Goal: Task Accomplishment & Management: Complete application form

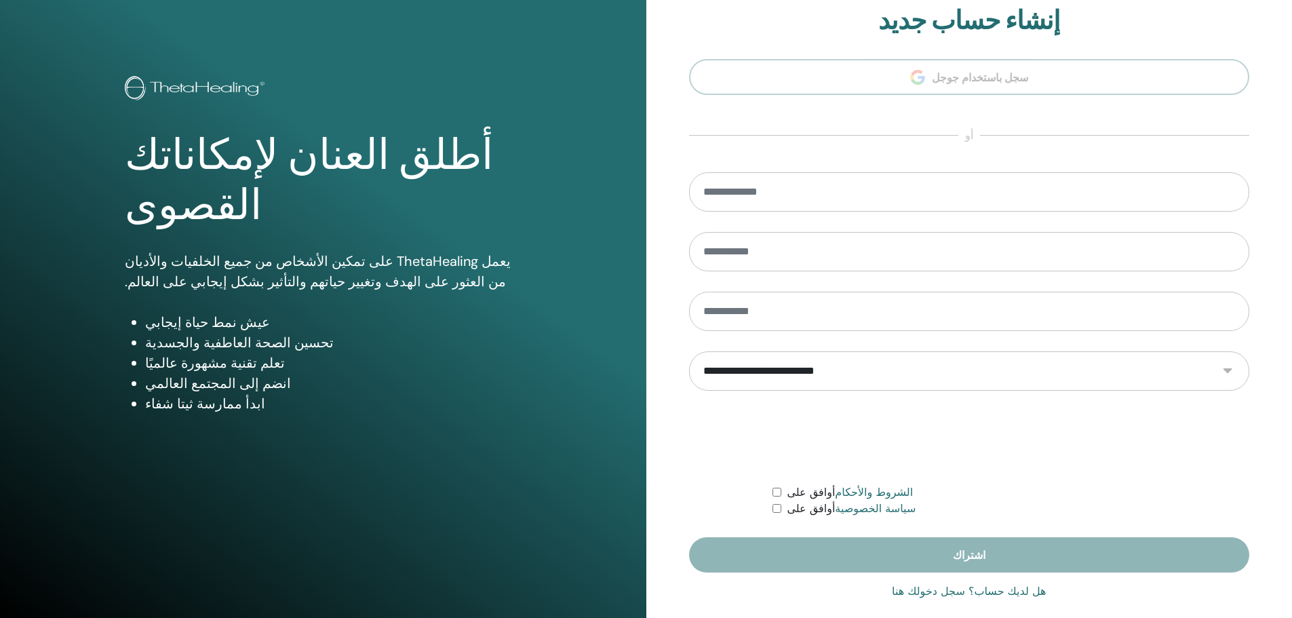
scroll to position [33, 0]
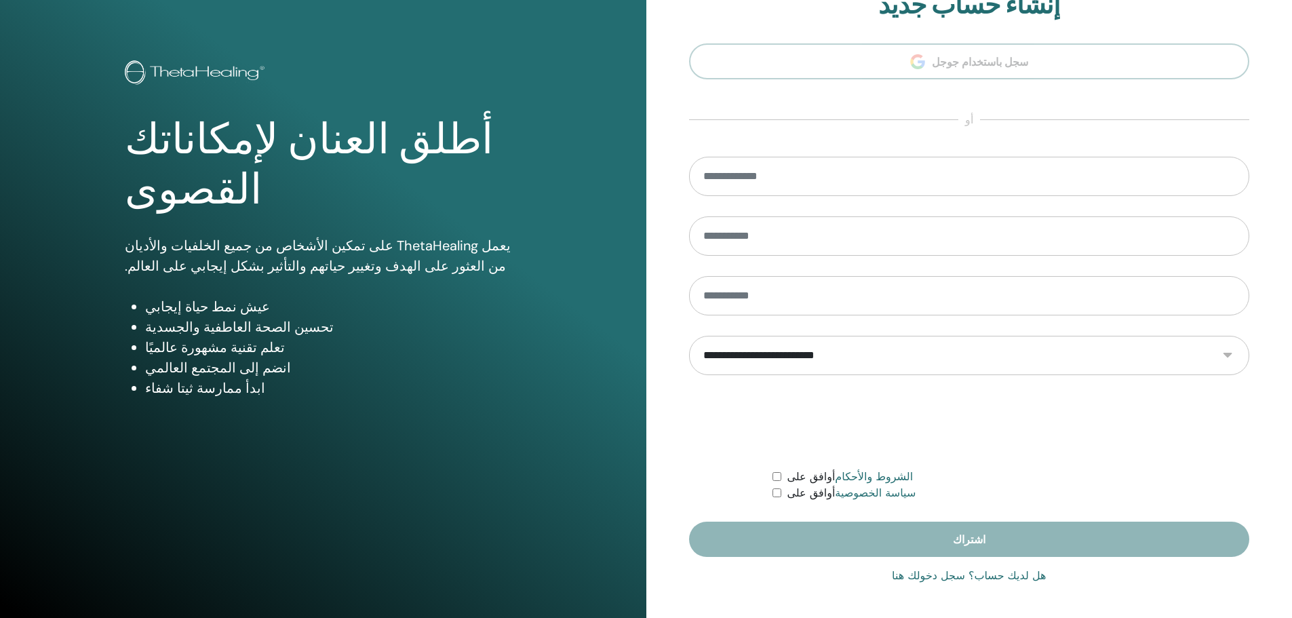
type input "**********"
click at [951, 576] on font "هل لديك حساب؟ سجل دخولك هنا" at bounding box center [969, 575] width 154 height 13
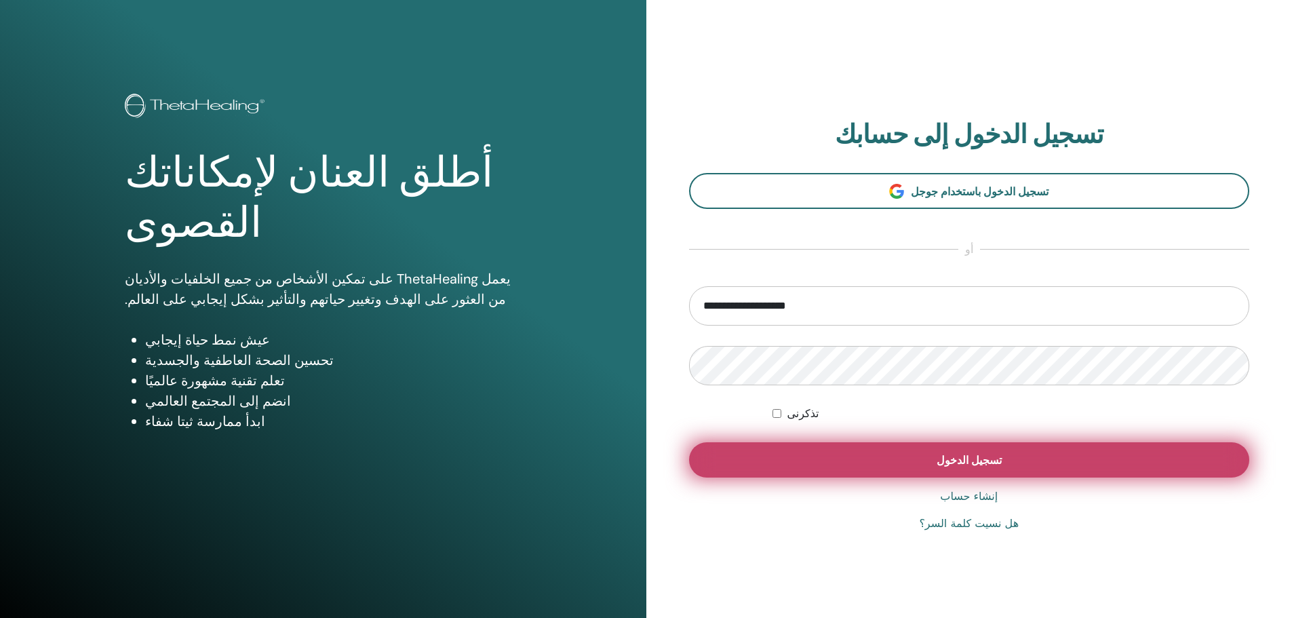
click at [985, 471] on button "تسجيل الدخول" at bounding box center [969, 459] width 561 height 35
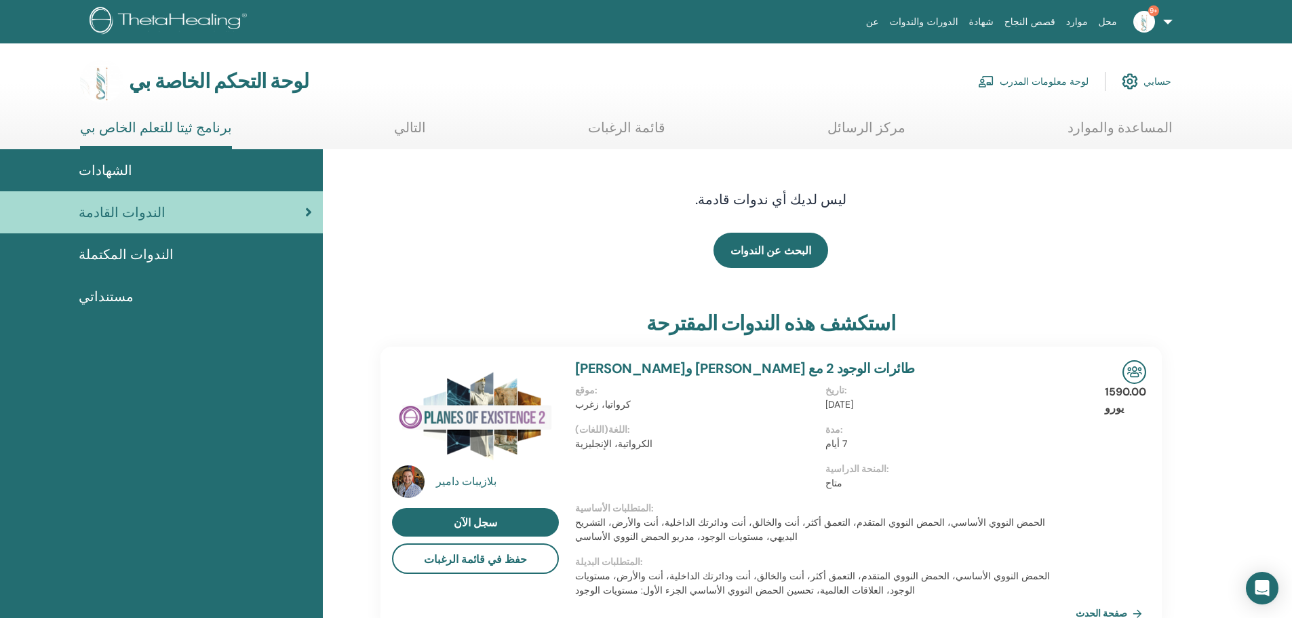
click at [1052, 73] on link "لوحة معلومات المدرب" at bounding box center [1033, 81] width 111 height 30
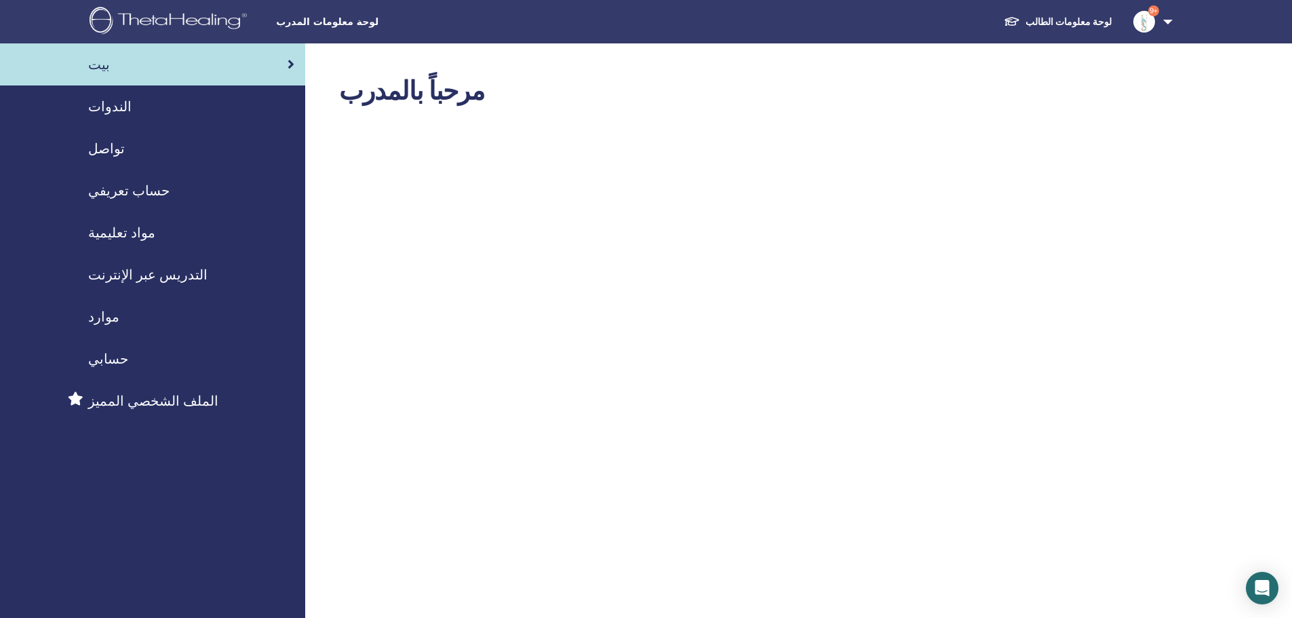
click at [120, 101] on div "الندوات" at bounding box center [152, 106] width 283 height 20
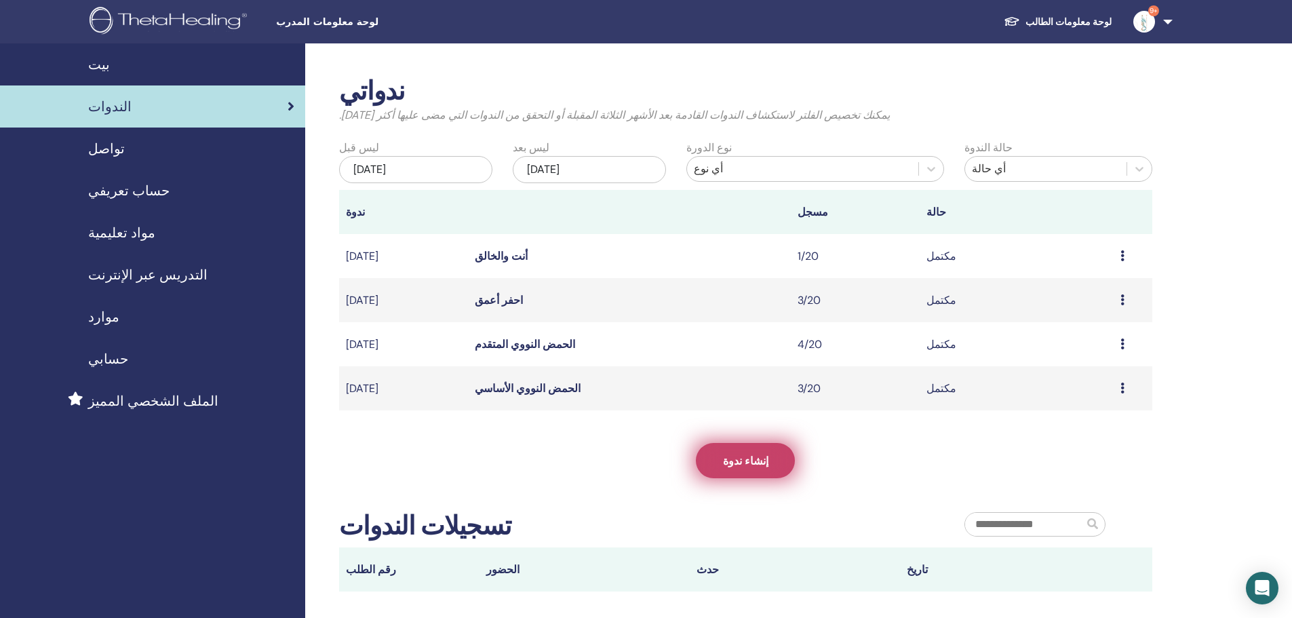
click at [761, 448] on link "إنشاء ندوة" at bounding box center [745, 460] width 99 height 35
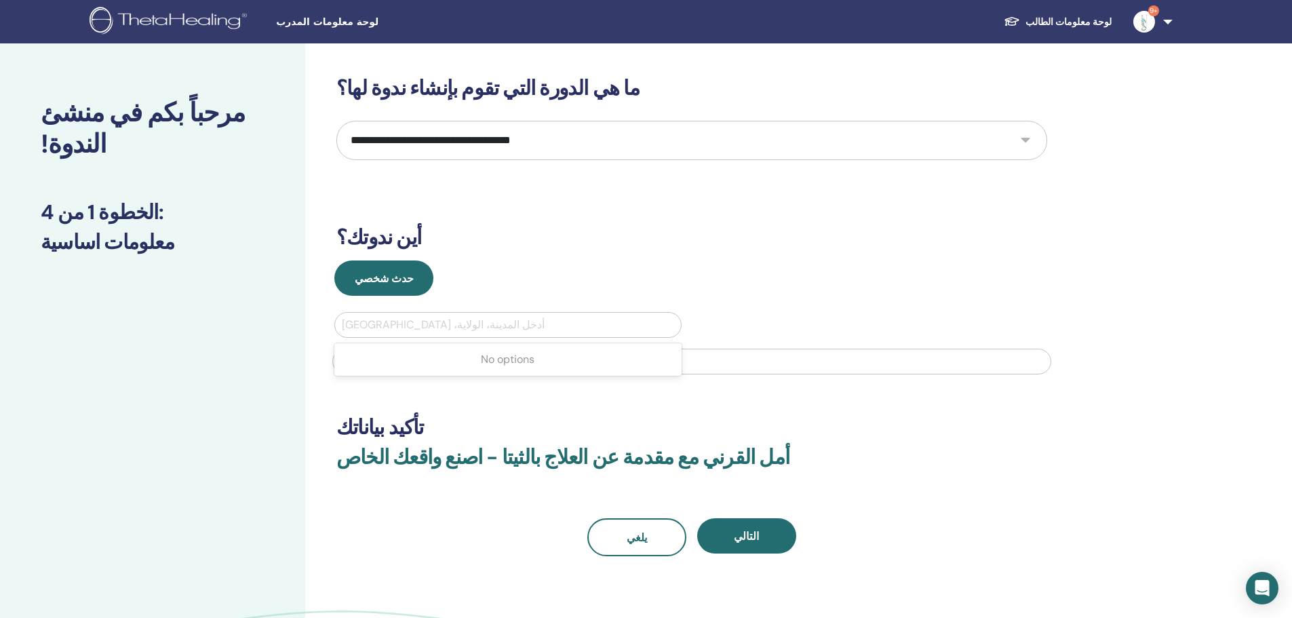
click at [439, 325] on div at bounding box center [508, 324] width 332 height 19
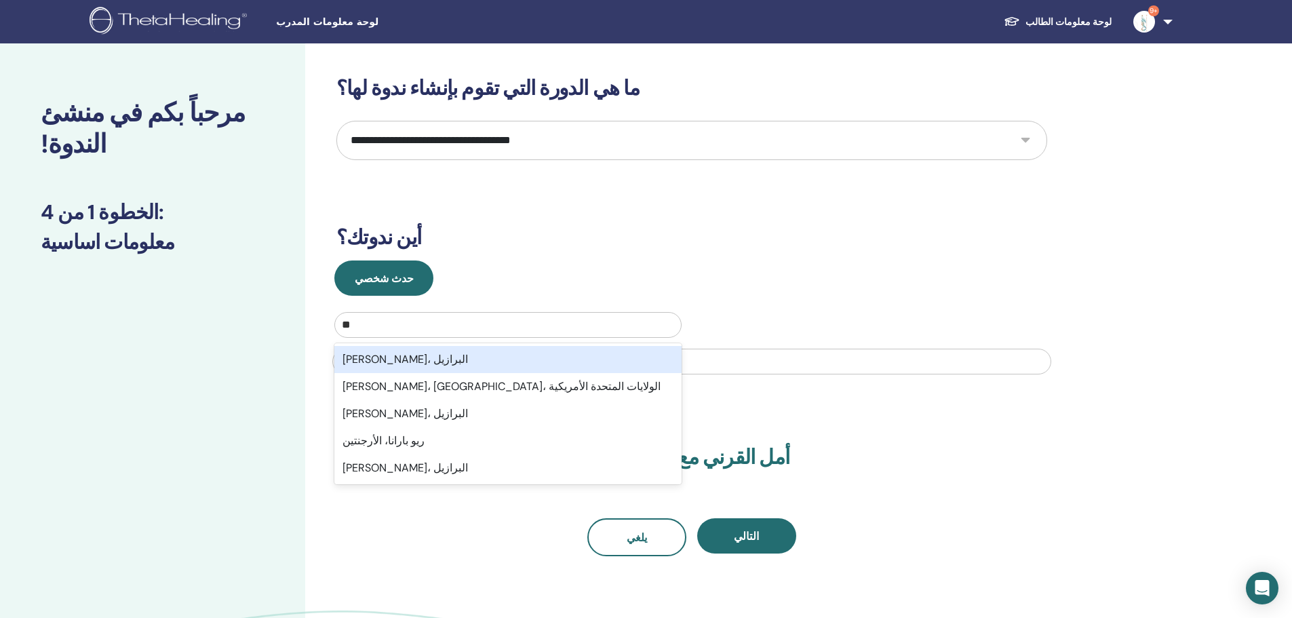
type input "***"
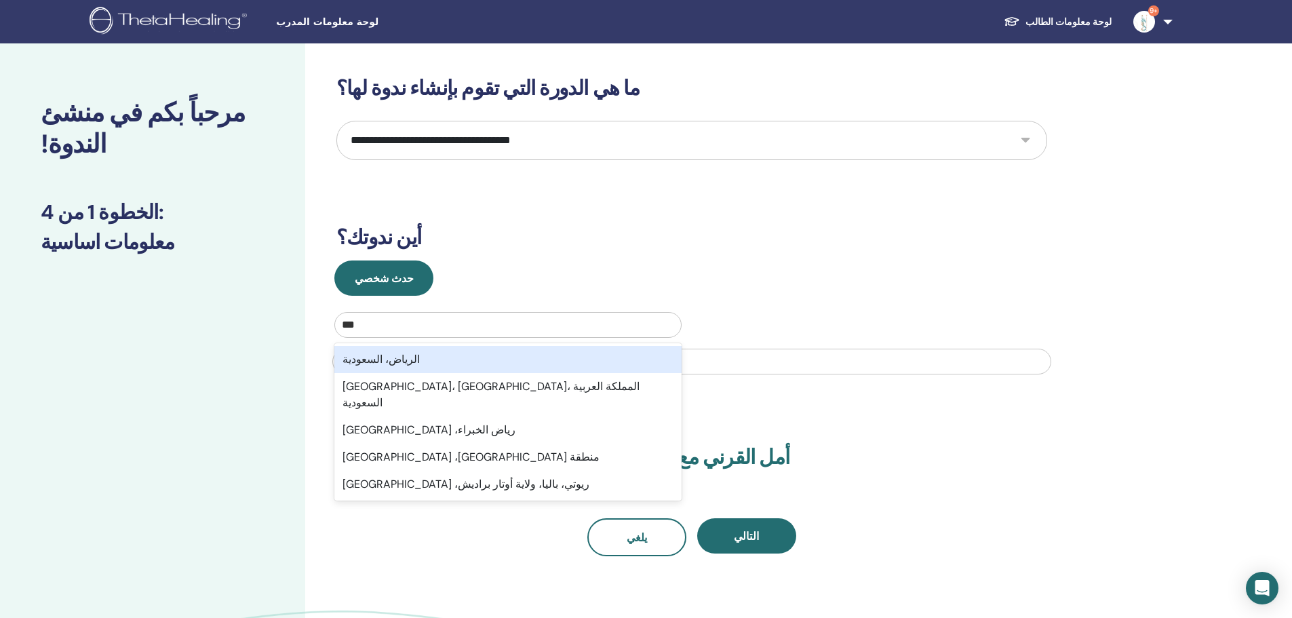
click at [425, 357] on div "الرياض، السعودية" at bounding box center [507, 359] width 347 height 27
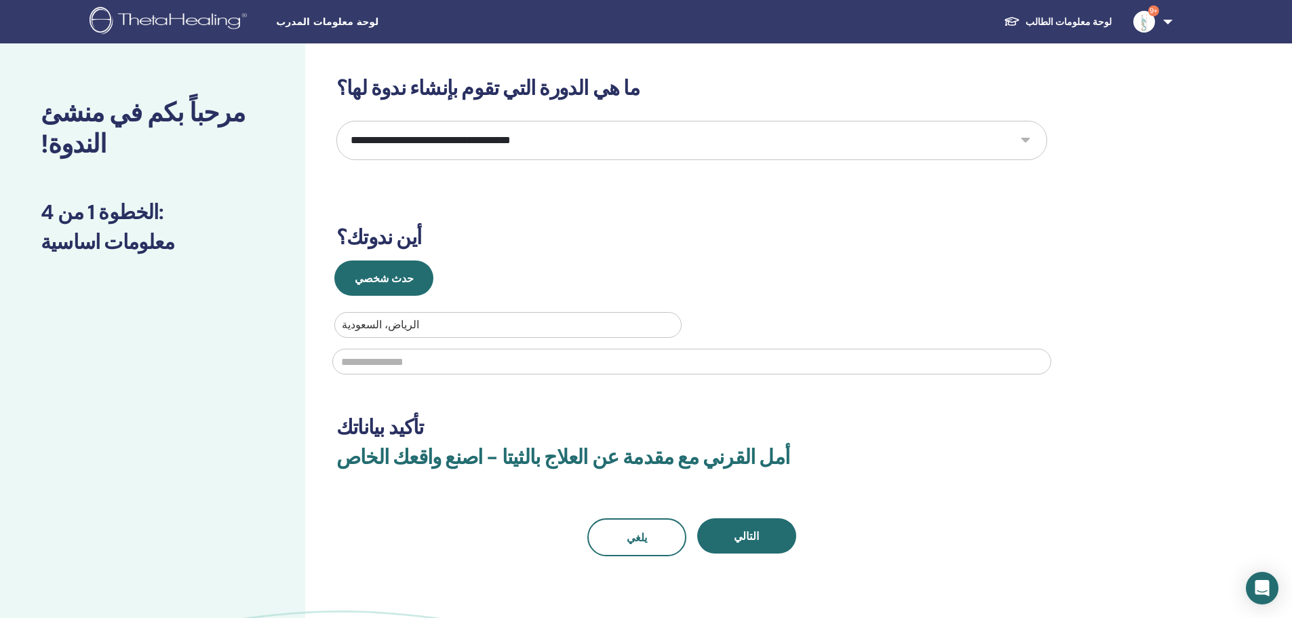
click at [1028, 144] on select "**********" at bounding box center [691, 140] width 711 height 39
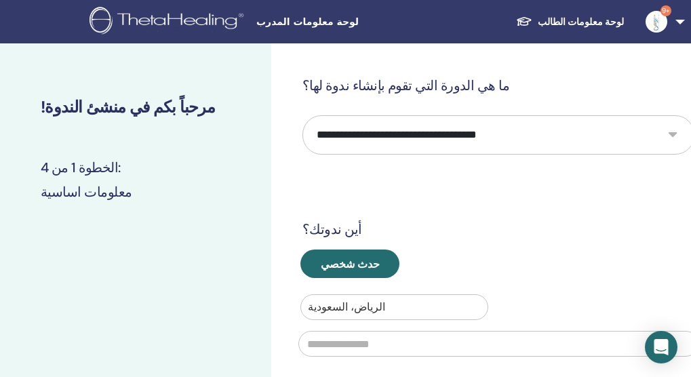
click at [673, 137] on select "**********" at bounding box center [498, 134] width 392 height 39
select select "*"
click at [302, 121] on select "**********" at bounding box center [498, 134] width 392 height 39
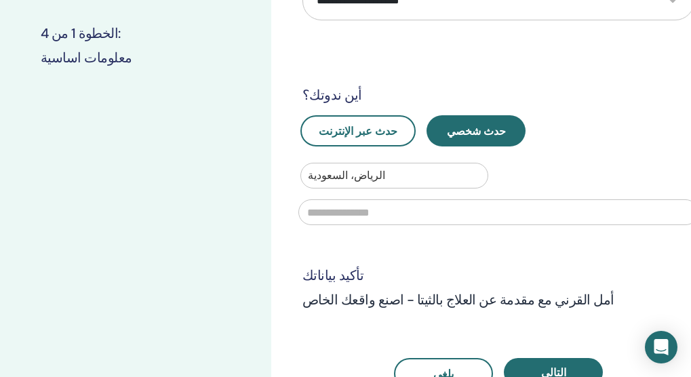
scroll to position [136, 0]
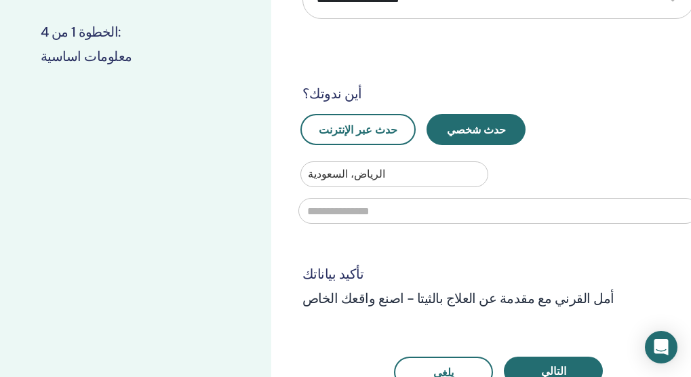
click at [483, 224] on input "text" at bounding box center [498, 211] width 400 height 26
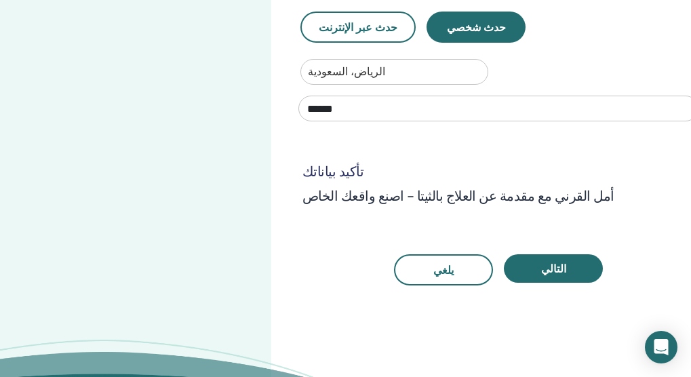
scroll to position [271, 0]
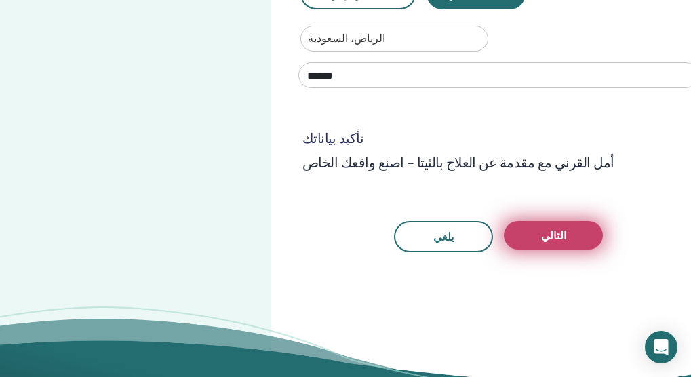
type input "******"
click at [551, 243] on font "التالي" at bounding box center [553, 236] width 25 height 14
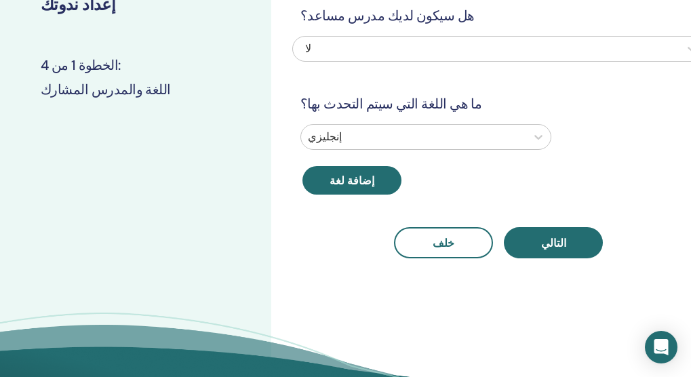
scroll to position [0, 0]
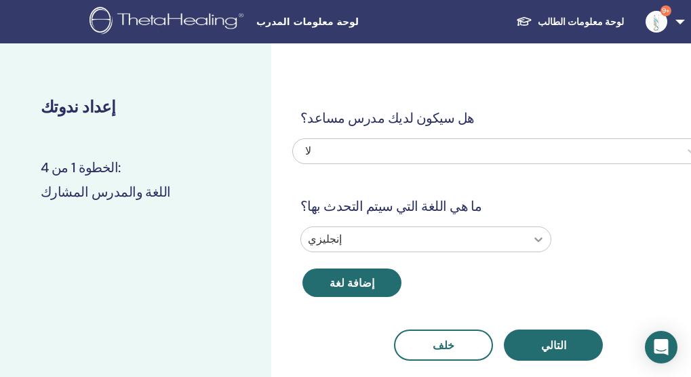
click at [534, 246] on icon at bounding box center [539, 240] width 14 height 14
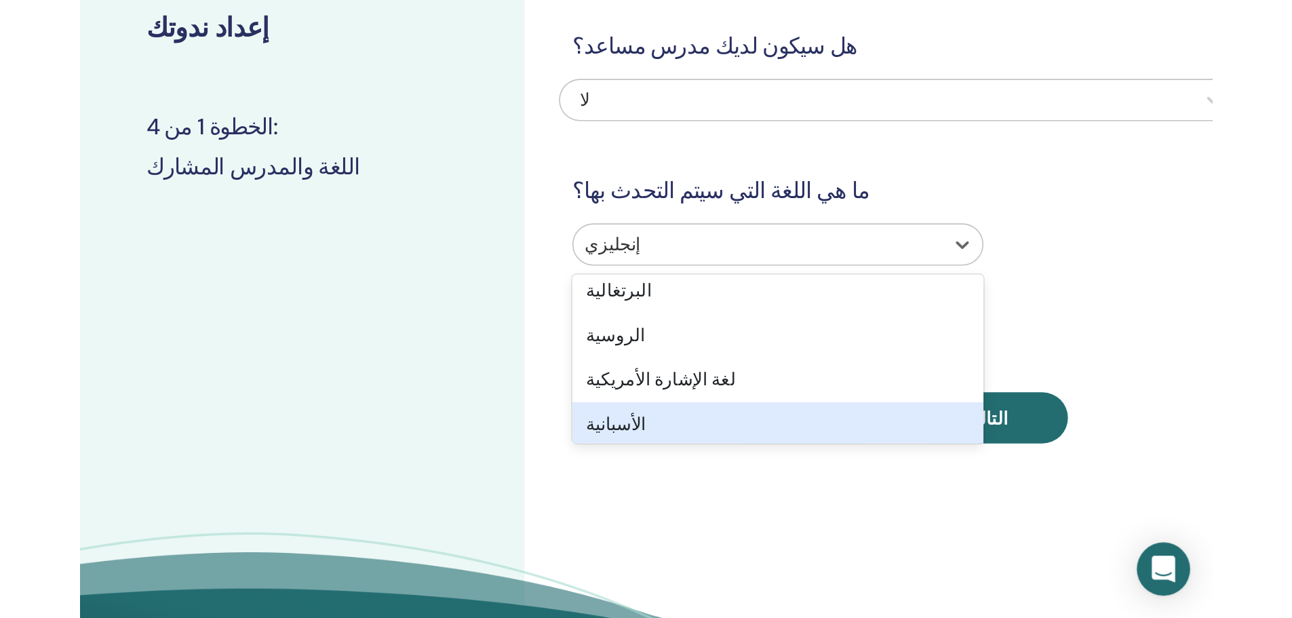
scroll to position [136, 0]
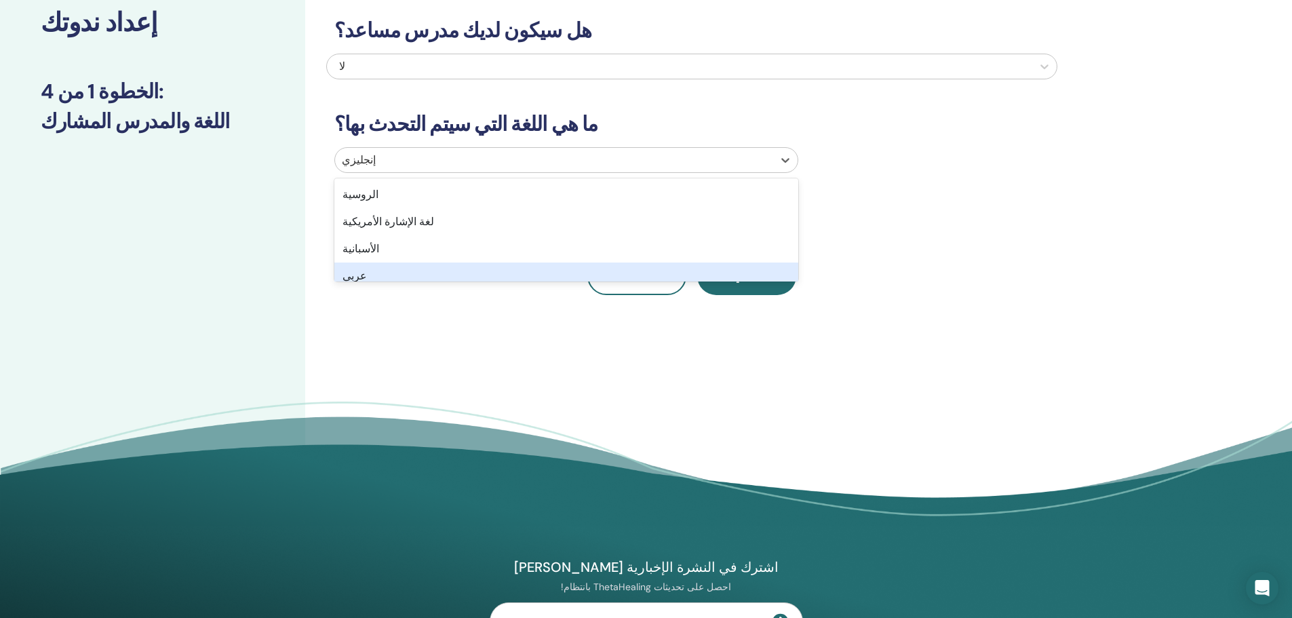
click at [420, 269] on div "عربي" at bounding box center [566, 275] width 464 height 27
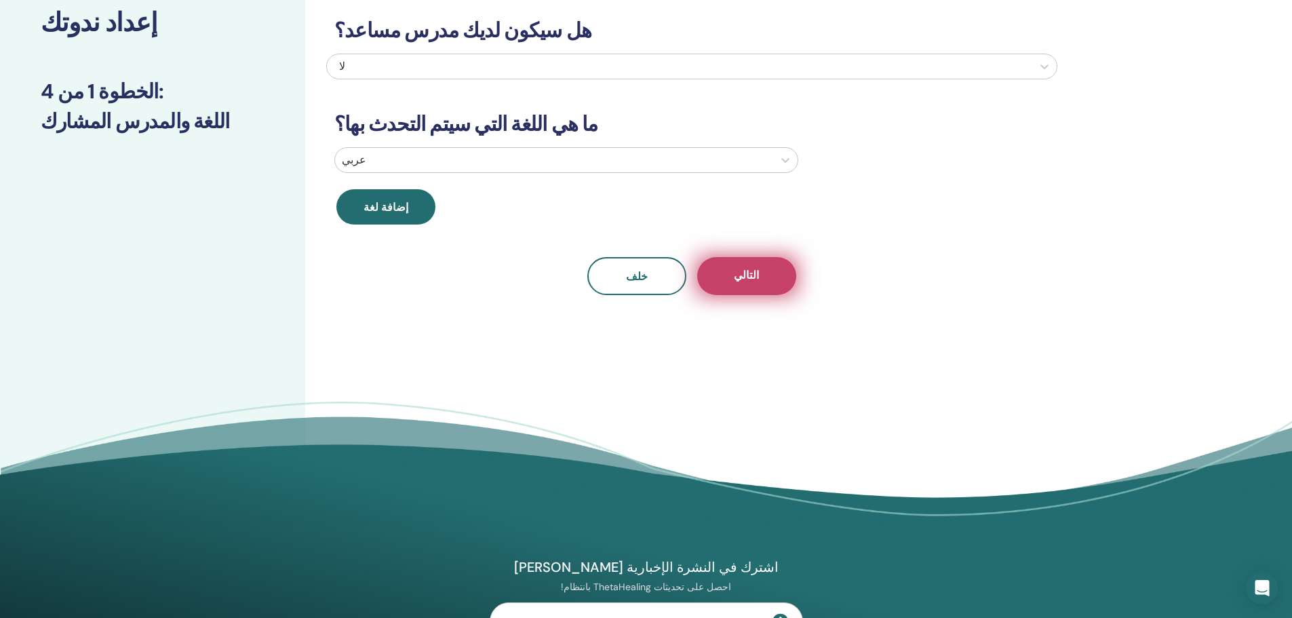
click at [774, 279] on button "التالي" at bounding box center [746, 276] width 99 height 38
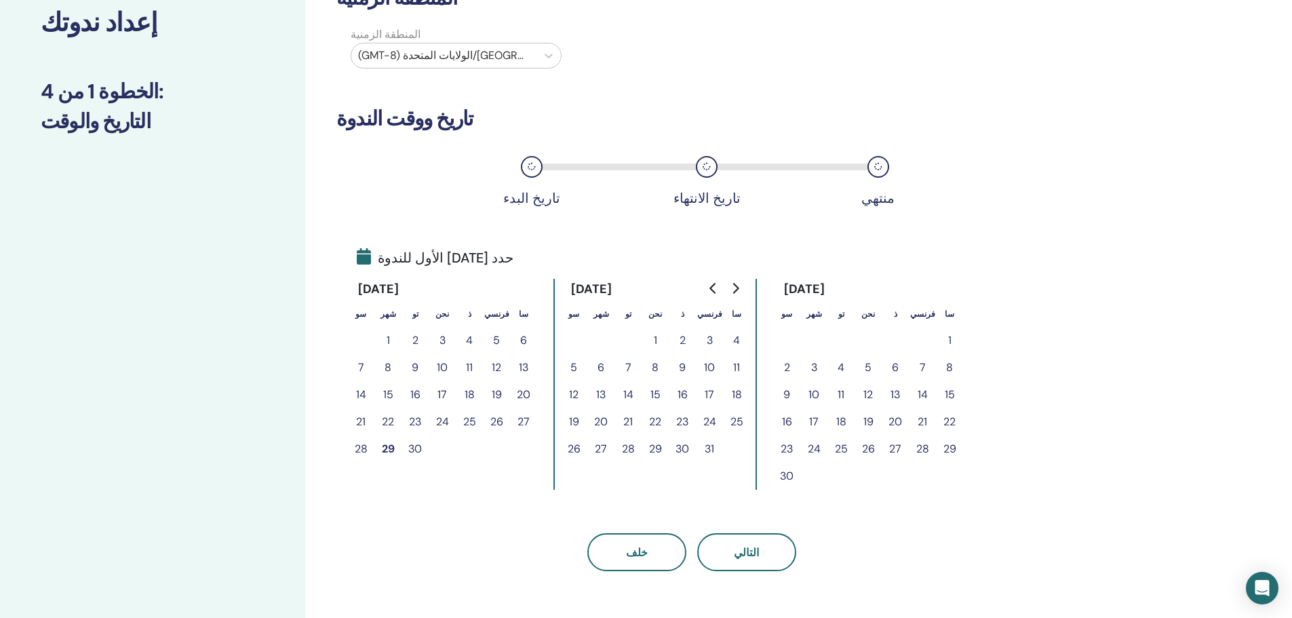
click at [704, 342] on button "3" at bounding box center [709, 340] width 27 height 27
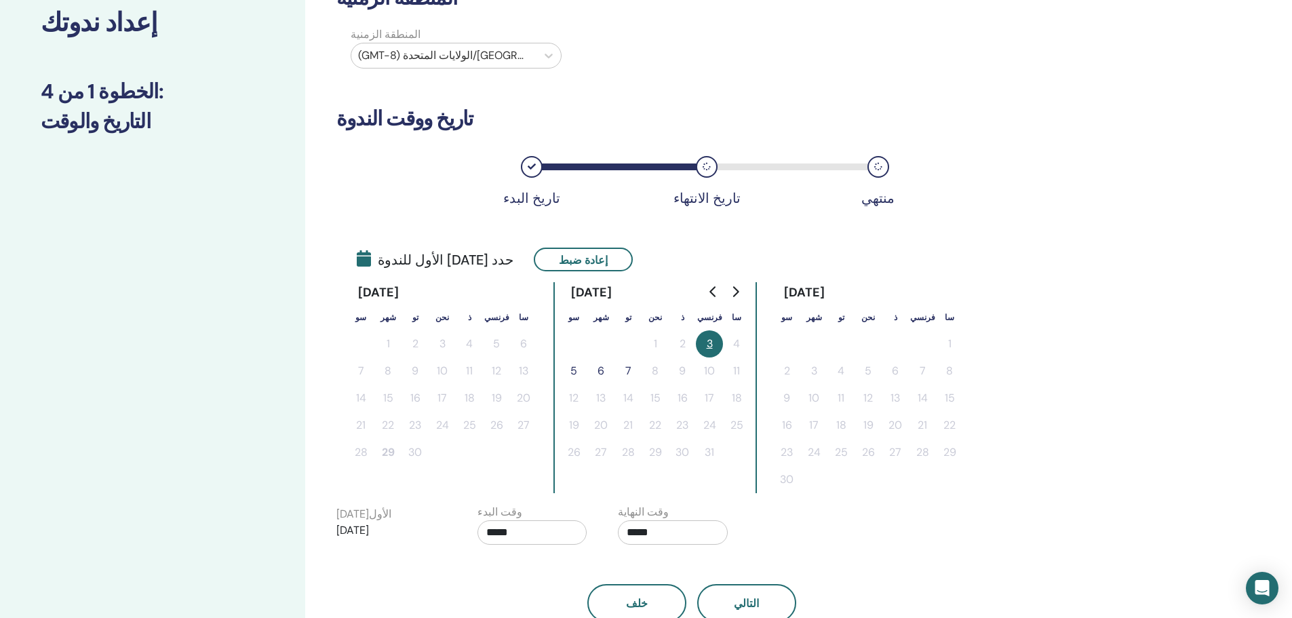
click at [573, 374] on font "5" at bounding box center [573, 370] width 7 height 14
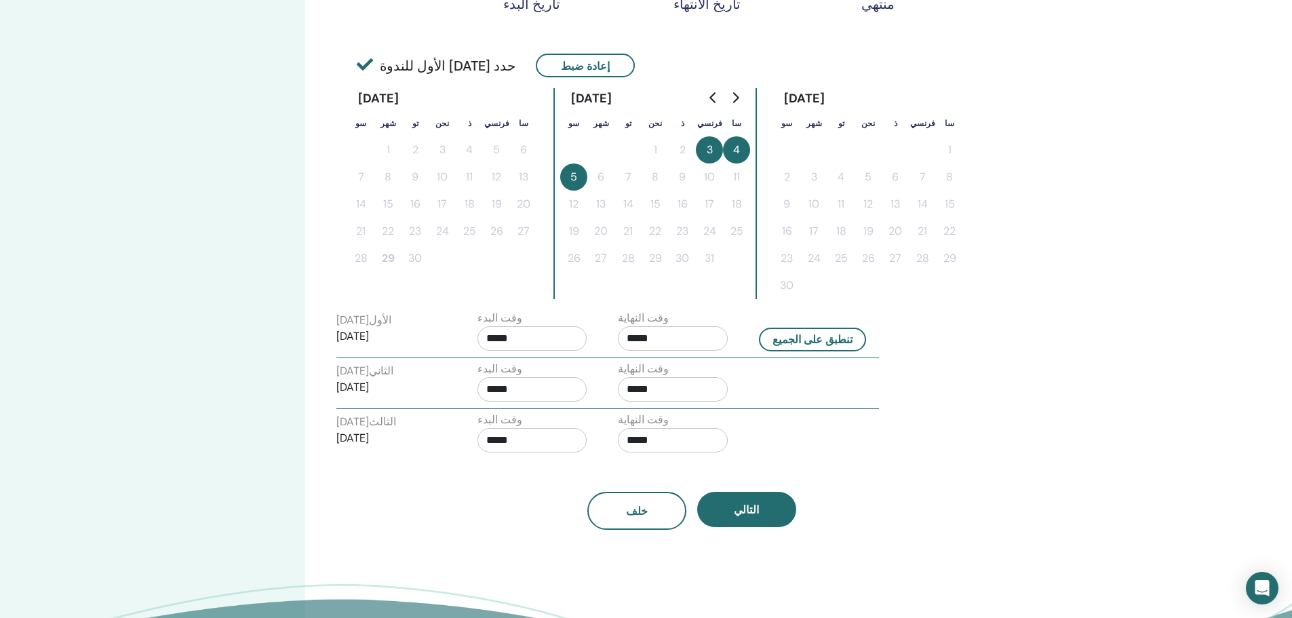
scroll to position [294, 0]
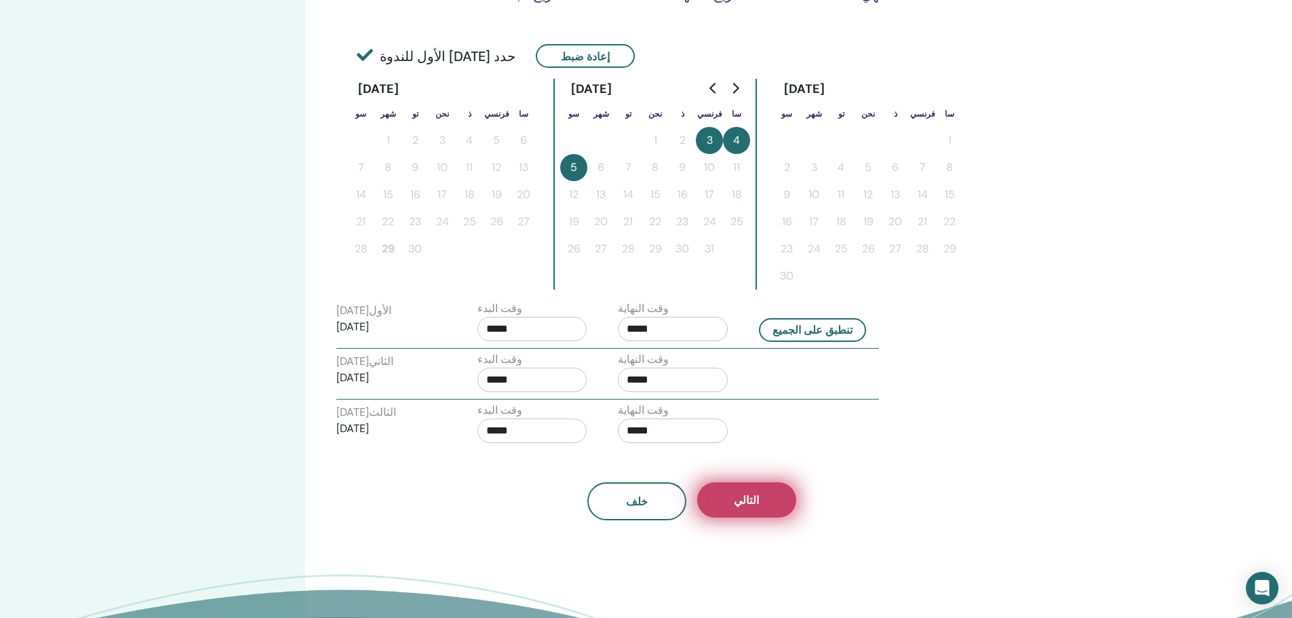
click at [745, 497] on font "التالي" at bounding box center [746, 500] width 25 height 14
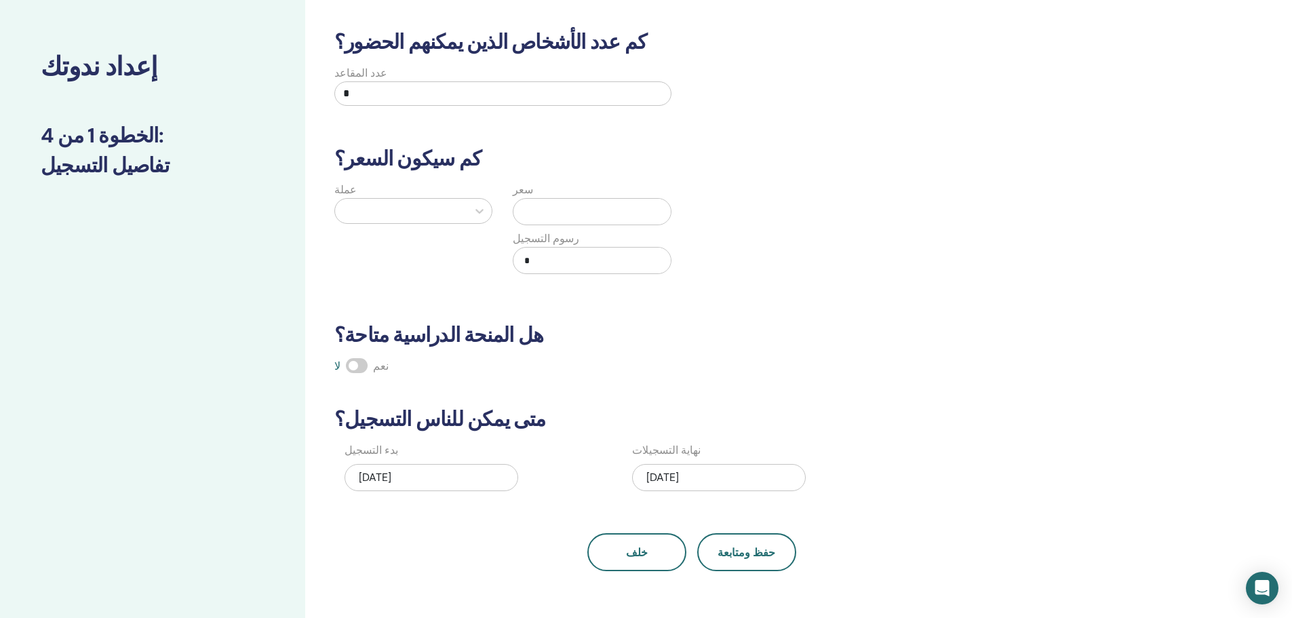
scroll to position [0, 0]
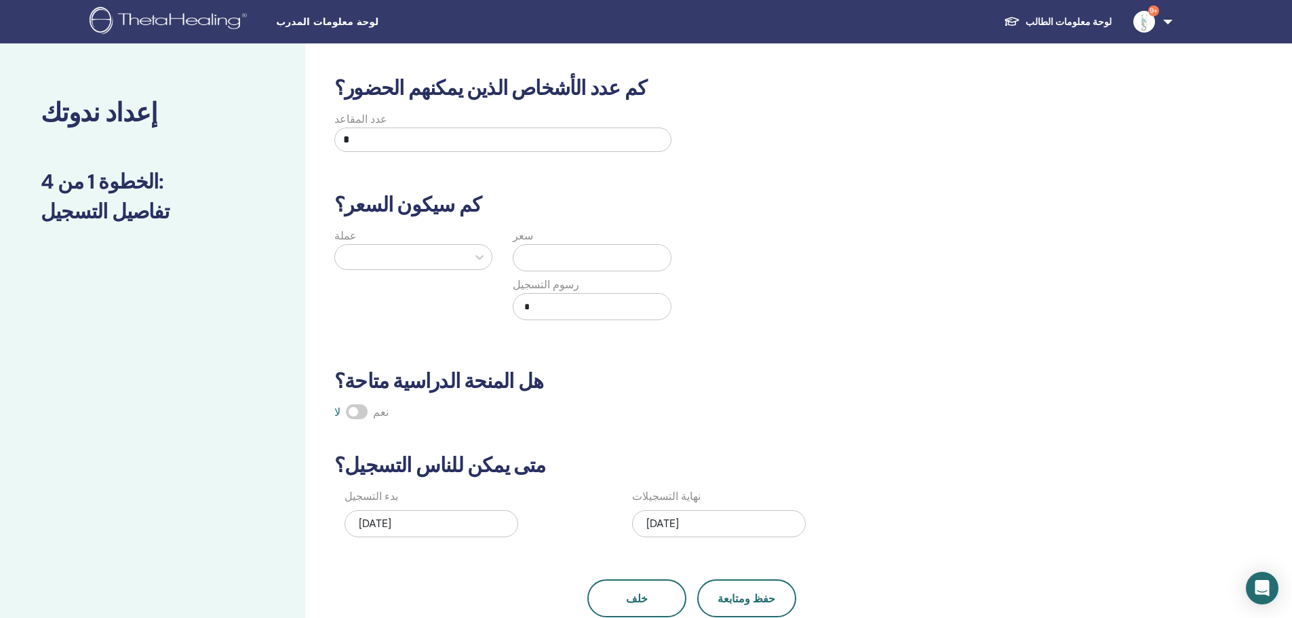
click at [349, 142] on input "*" at bounding box center [502, 139] width 337 height 24
type input "**"
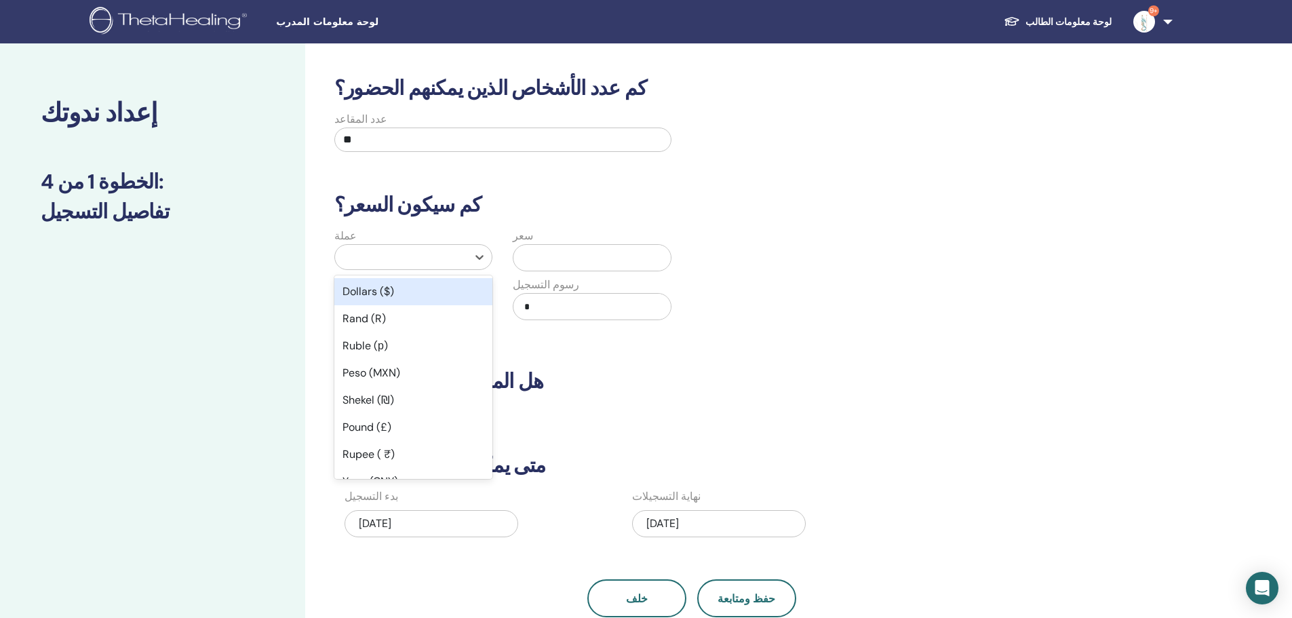
click at [452, 252] on div at bounding box center [401, 257] width 119 height 19
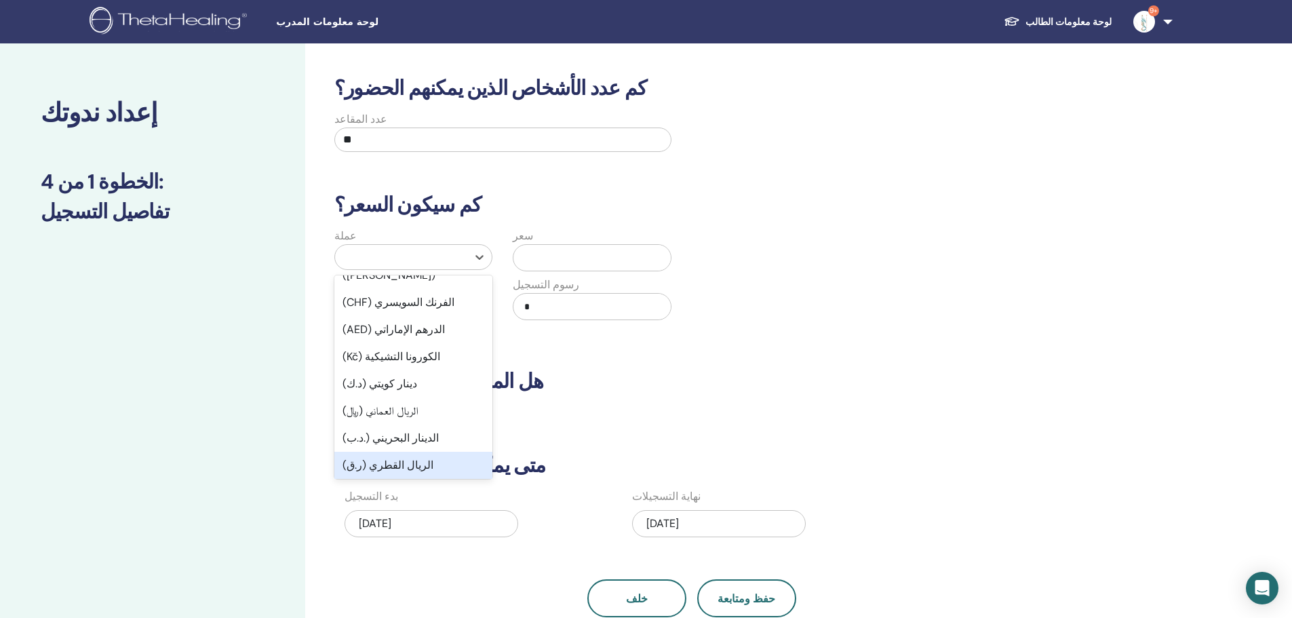
scroll to position [610, 0]
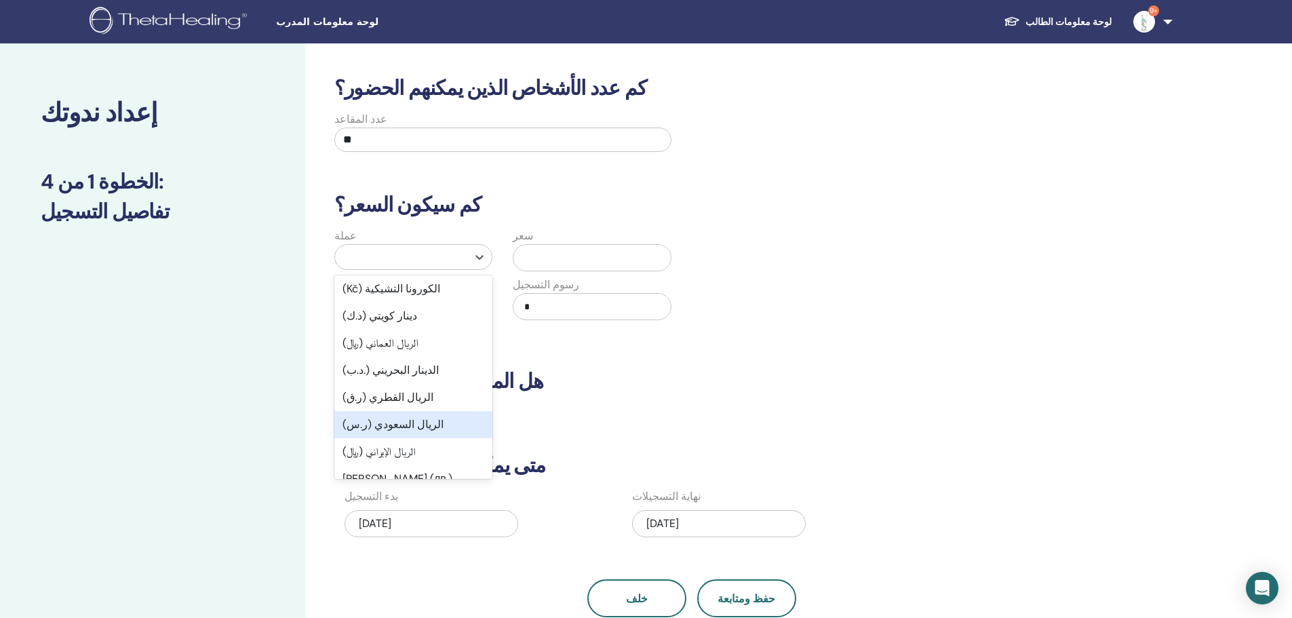
click at [418, 417] on font "الريال السعودي (ر.س)" at bounding box center [392, 424] width 101 height 14
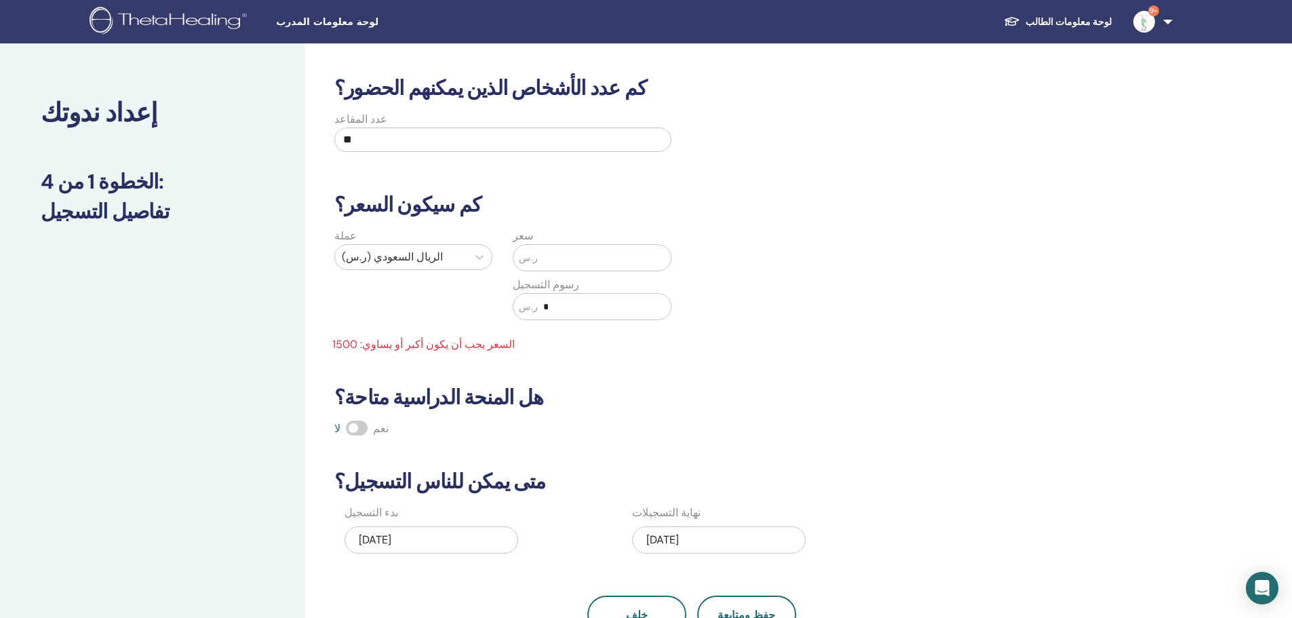
click at [574, 260] on input "text" at bounding box center [604, 258] width 133 height 26
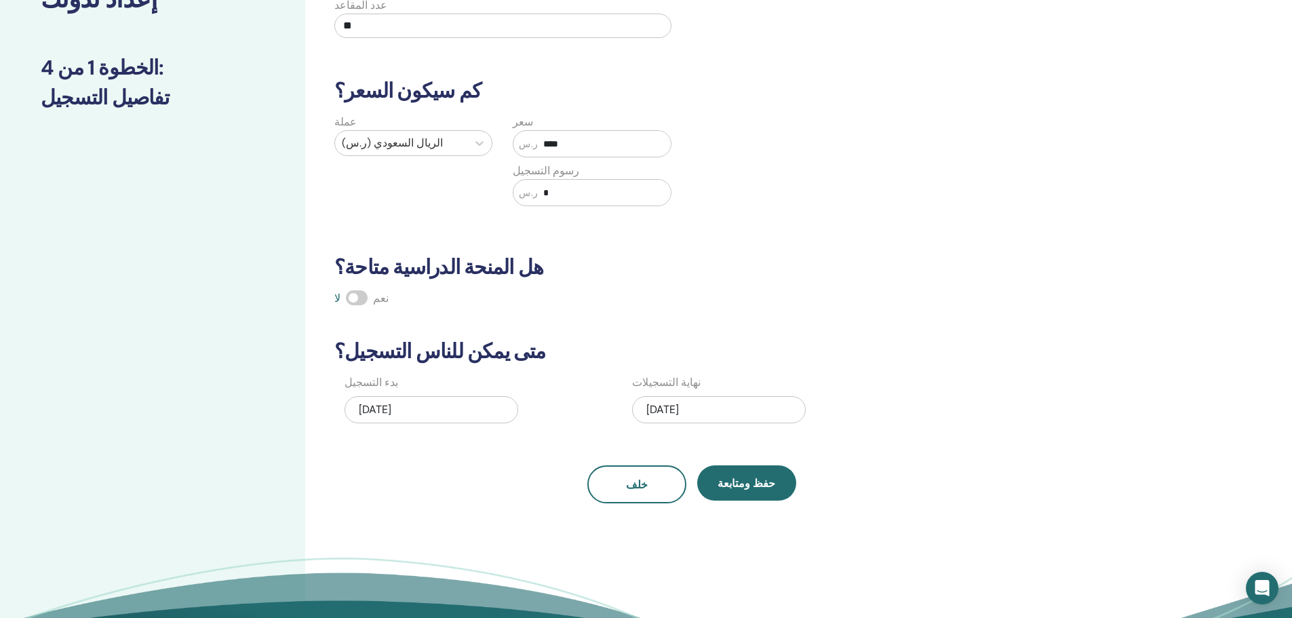
scroll to position [136, 0]
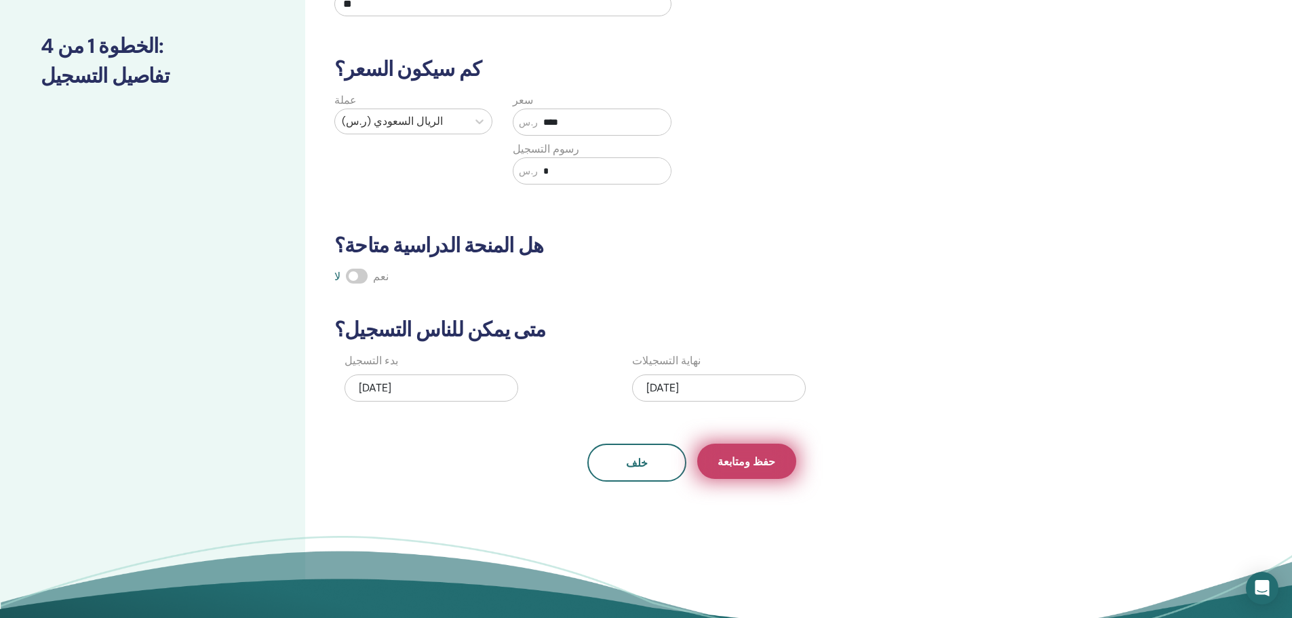
type input "****"
click at [745, 456] on font "حفظ ومتابعة" at bounding box center [746, 461] width 58 height 14
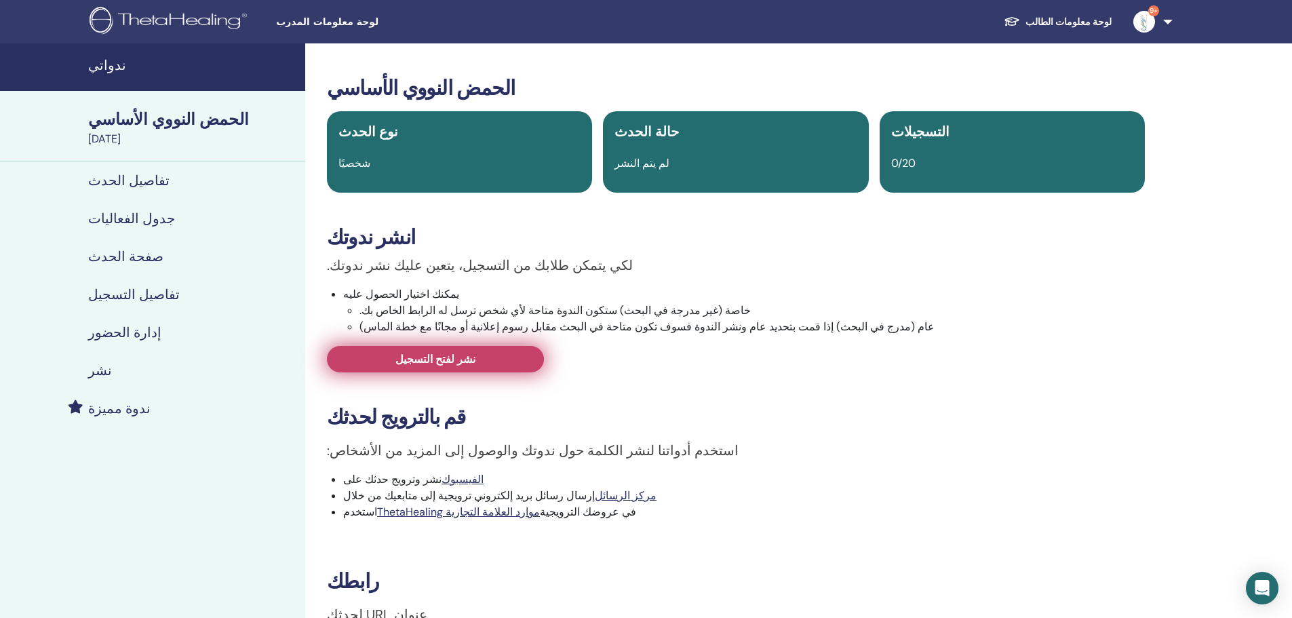
click at [448, 358] on font "نشر لفتح التسجيل" at bounding box center [435, 359] width 80 height 14
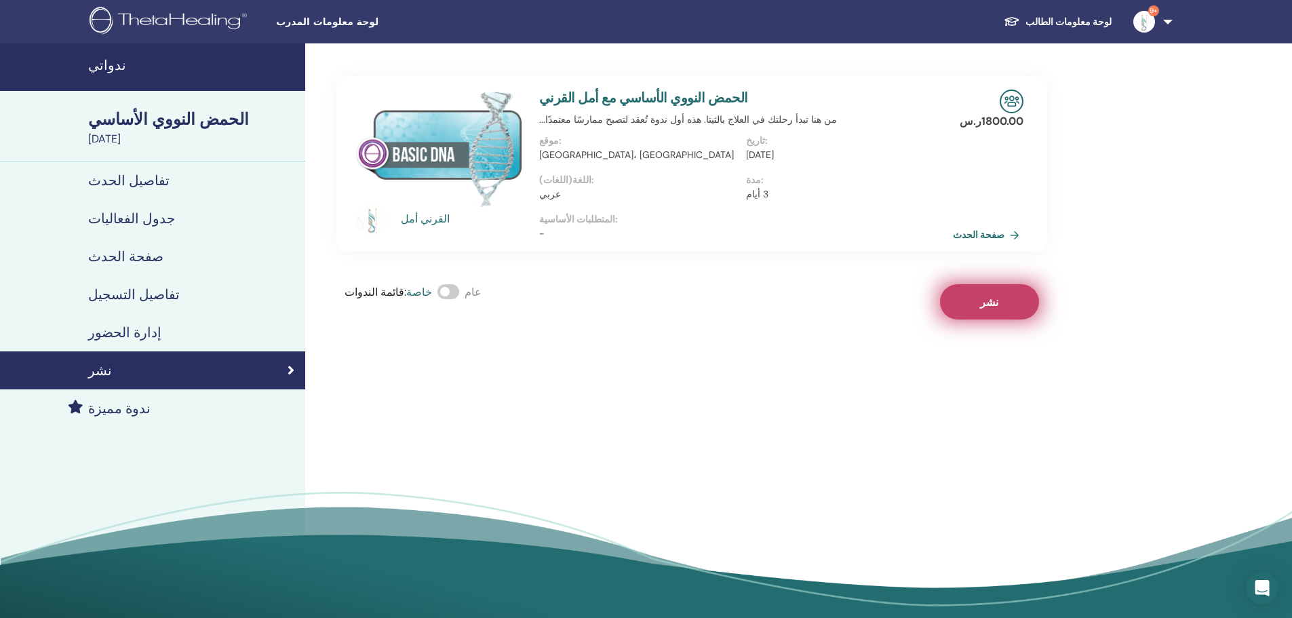
click at [977, 313] on button "نشر" at bounding box center [989, 301] width 99 height 35
click at [988, 232] on font "صفحة الحدث" at bounding box center [981, 235] width 52 height 12
